Goal: Transaction & Acquisition: Download file/media

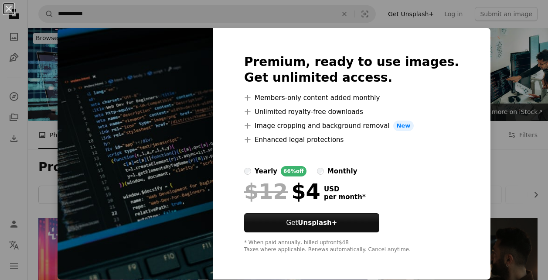
scroll to position [2078, 0]
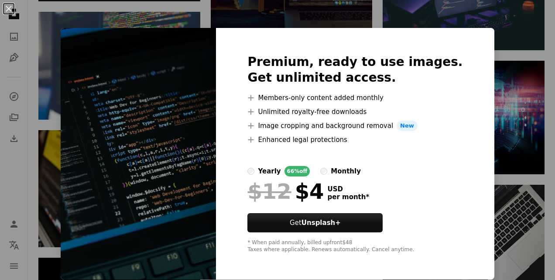
click at [185, 141] on img at bounding box center [138, 153] width 155 height 251
click at [499, 99] on div "An X shape Premium, ready to use images. Get unlimited access. A plus sign Memb…" at bounding box center [277, 140] width 555 height 280
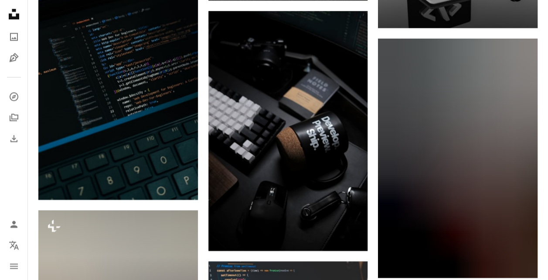
scroll to position [5626, 0]
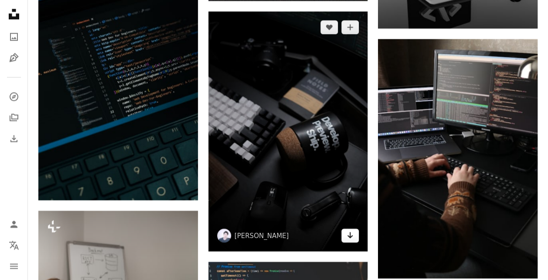
click at [355, 233] on link "Arrow pointing down" at bounding box center [350, 235] width 17 height 14
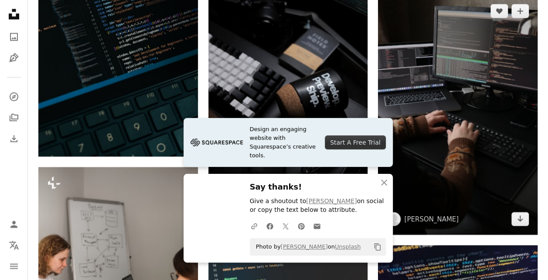
scroll to position [5673, 0]
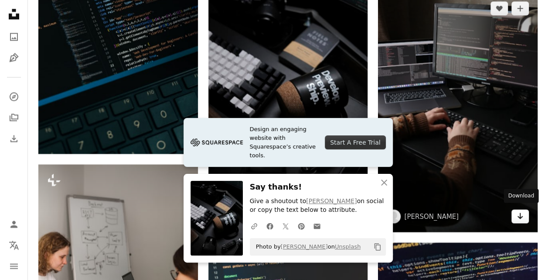
click at [525, 213] on link "Arrow pointing down" at bounding box center [520, 216] width 17 height 14
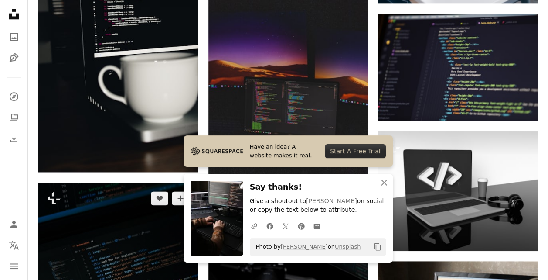
scroll to position [5357, 0]
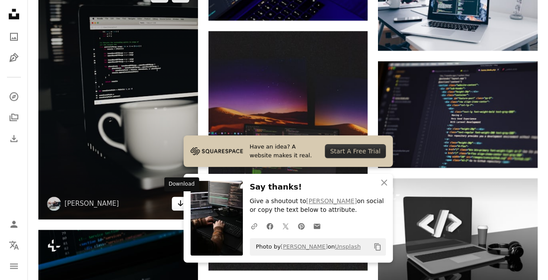
click at [178, 204] on icon "Arrow pointing down" at bounding box center [180, 203] width 7 height 10
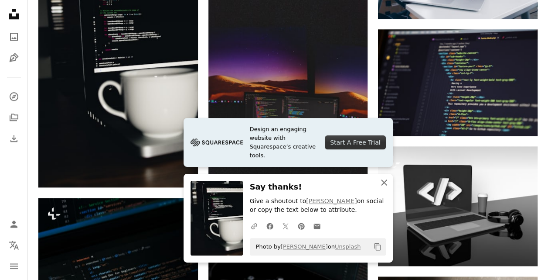
scroll to position [5389, 0]
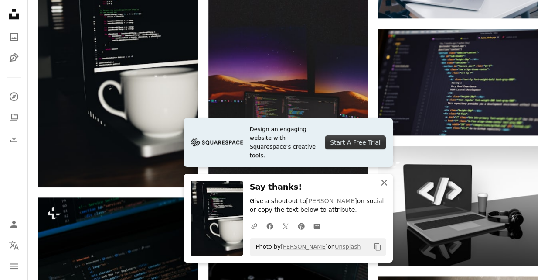
click at [383, 182] on icon "button" at bounding box center [384, 182] width 6 height 6
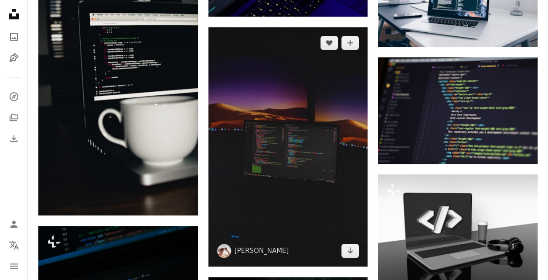
scroll to position [5362, 0]
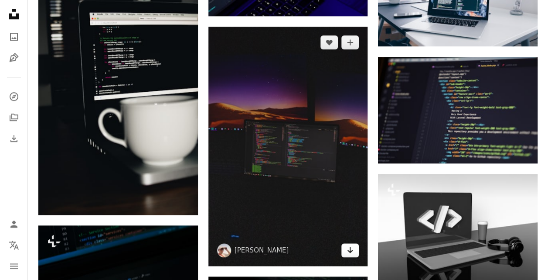
click at [353, 249] on icon "Arrow pointing down" at bounding box center [350, 249] width 7 height 10
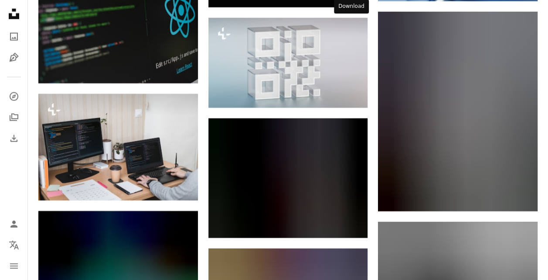
scroll to position [6104, 0]
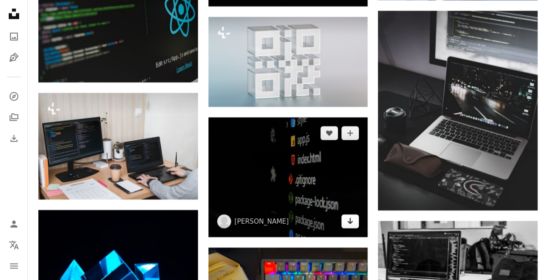
click at [351, 220] on icon "Download" at bounding box center [351, 221] width 6 height 6
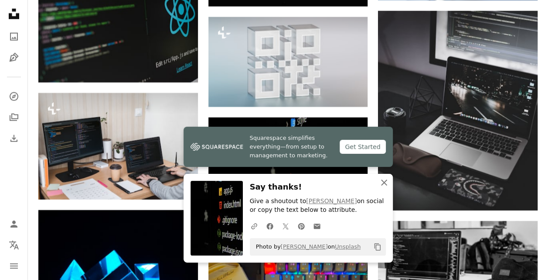
click at [381, 180] on icon "button" at bounding box center [384, 182] width 6 height 6
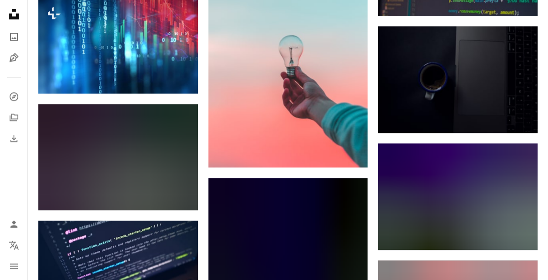
scroll to position [7232, 0]
